Goal: Transaction & Acquisition: Purchase product/service

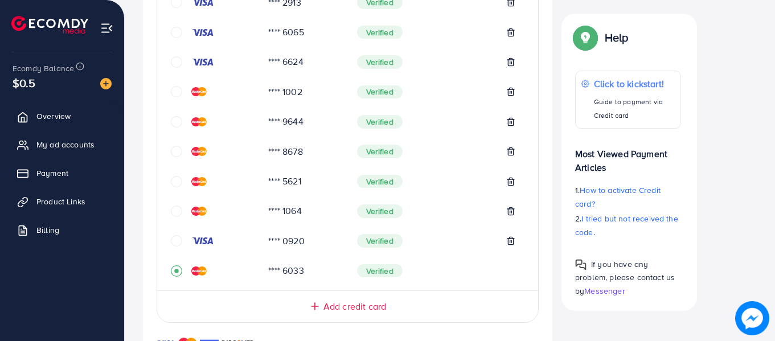
scroll to position [316, 0]
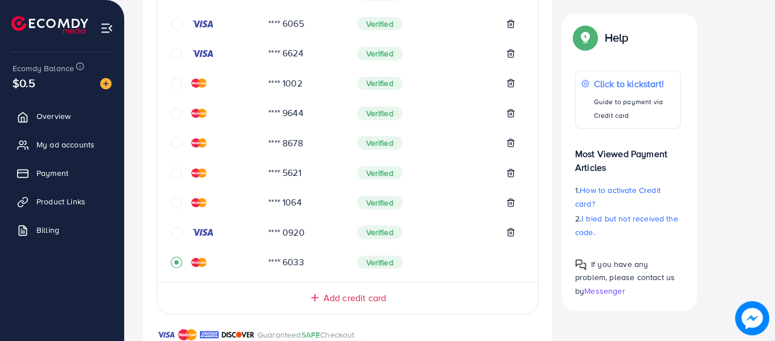
click at [176, 175] on icon "circle" at bounding box center [176, 172] width 11 height 11
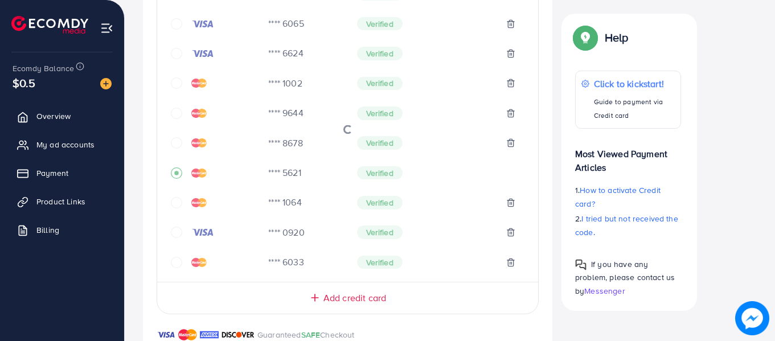
scroll to position [600, 0]
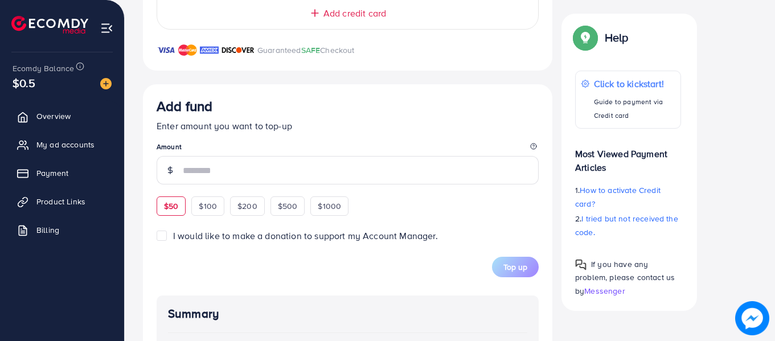
click at [166, 211] on div "$50" at bounding box center [171, 205] width 29 height 19
type input "**"
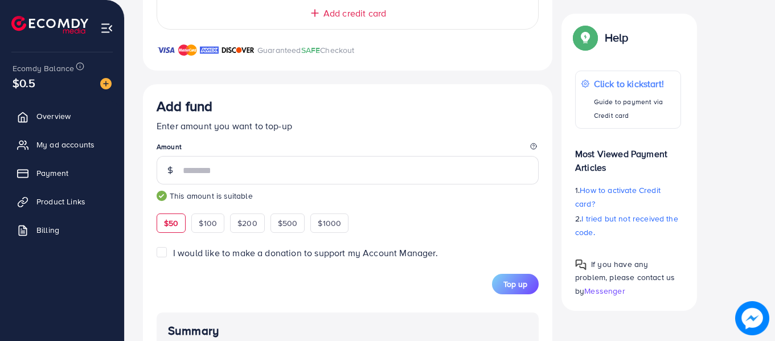
click at [499, 286] on button "Top up" at bounding box center [515, 284] width 47 height 20
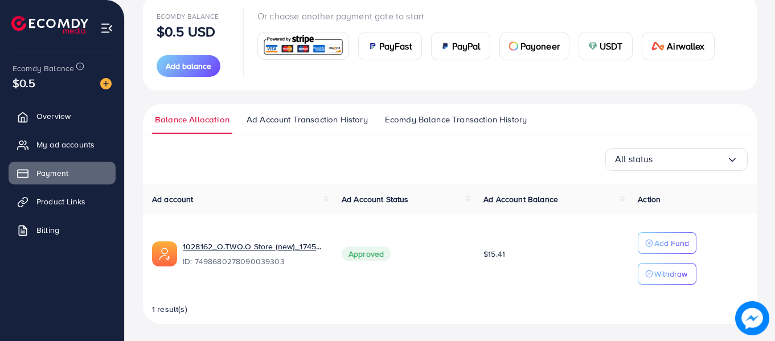
scroll to position [142, 0]
